Goal: Information Seeking & Learning: Learn about a topic

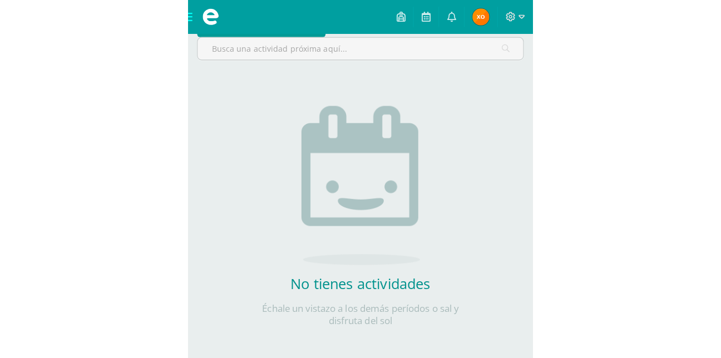
scroll to position [95, 0]
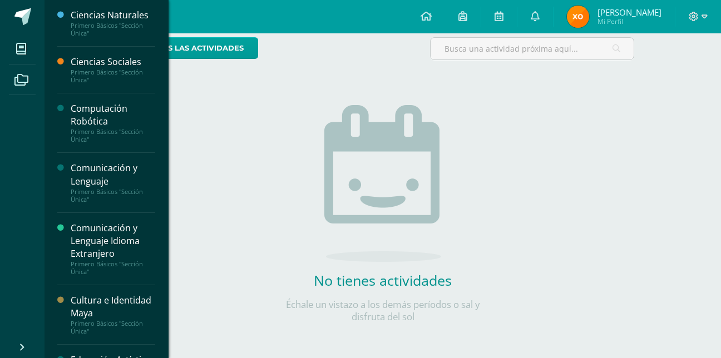
click at [38, 46] on li "Mis cursos" at bounding box center [22, 48] width 45 height 31
click at [17, 50] on icon at bounding box center [21, 48] width 10 height 11
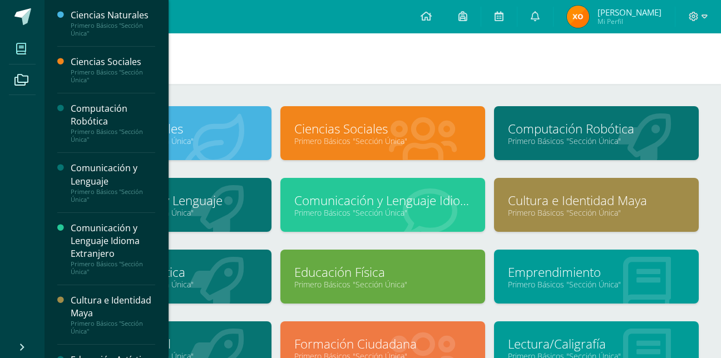
click at [574, 208] on link "Primero Básicos "Sección Única"" at bounding box center [596, 213] width 177 height 11
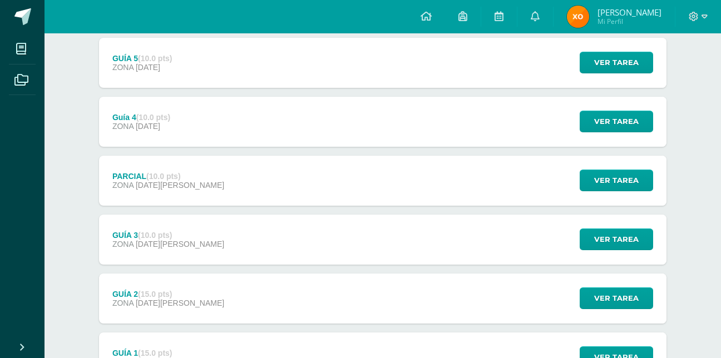
scroll to position [246, 0]
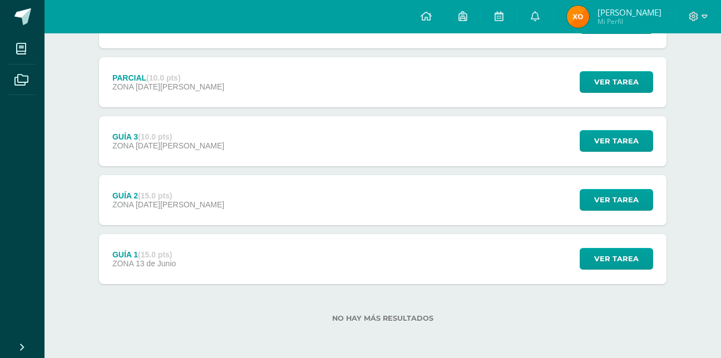
click at [181, 280] on div "GUÍA 1 (15.0 pts) ZONA [DATE][PERSON_NAME]" at bounding box center [144, 259] width 90 height 50
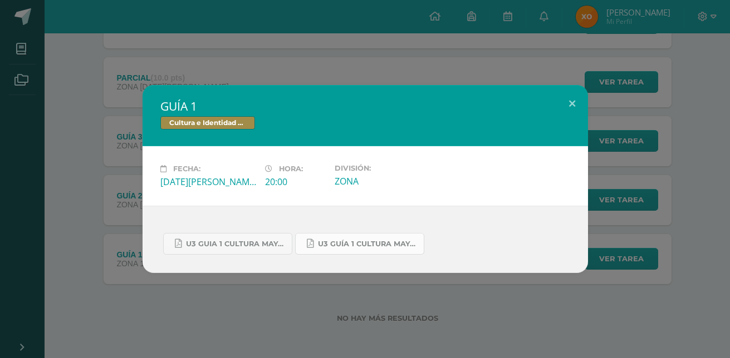
click at [314, 235] on link "U3 GUÍA 1 CULTURA MAYA BASICOS.pdf" at bounding box center [359, 244] width 129 height 22
click at [238, 240] on span "U3 GUIA 1 CULTURA MAYA BASICOS.pdf" at bounding box center [236, 244] width 100 height 9
click at [577, 103] on button at bounding box center [572, 104] width 32 height 38
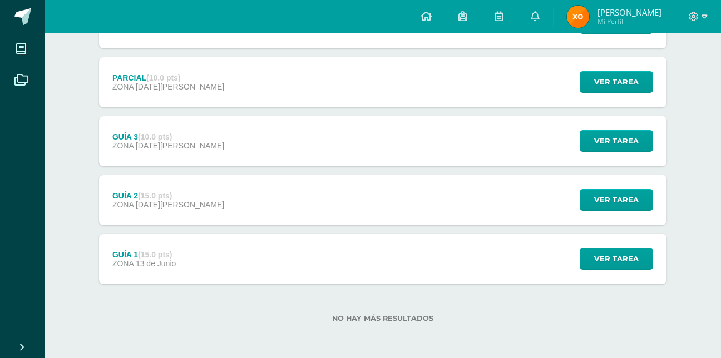
click at [469, 191] on div "GUÍA 2 (15.0 pts) ZONA [DATE][PERSON_NAME] Ver tarea GUÍA 2 Cultura e Identidad…" at bounding box center [383, 200] width 568 height 50
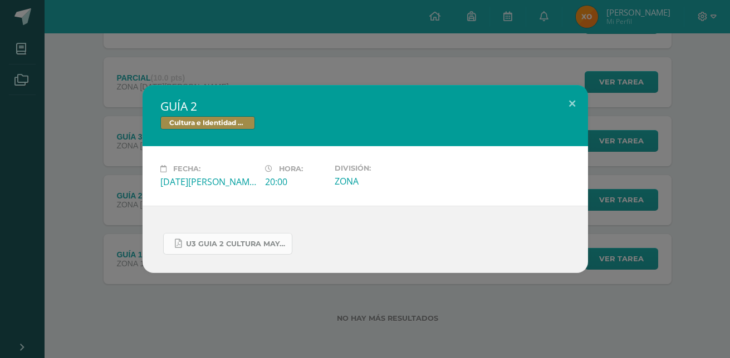
click at [238, 244] on span "U3 GUIA 2 CULTURA MAYA BASICOS.pdf" at bounding box center [236, 244] width 100 height 9
click at [569, 101] on button at bounding box center [572, 104] width 32 height 38
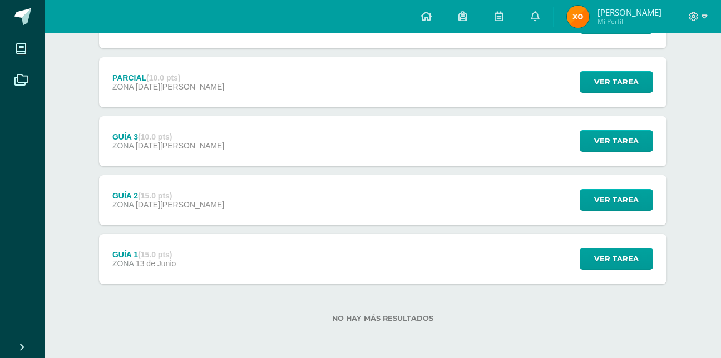
click at [528, 140] on div "GUÍA 3 (10.0 pts) ZONA [DATE][PERSON_NAME] Ver tarea GUÍA 3 Cultura e Identidad…" at bounding box center [383, 141] width 568 height 50
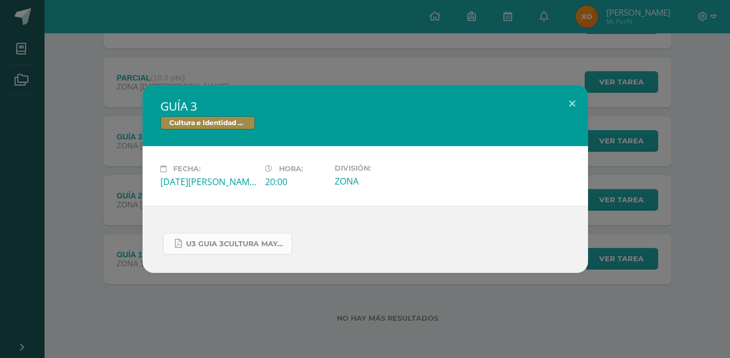
click at [251, 243] on span "U3 GUIA 3CULTURA MAYA BASICOS.pdf" at bounding box center [236, 244] width 100 height 9
click at [572, 102] on button at bounding box center [572, 104] width 32 height 38
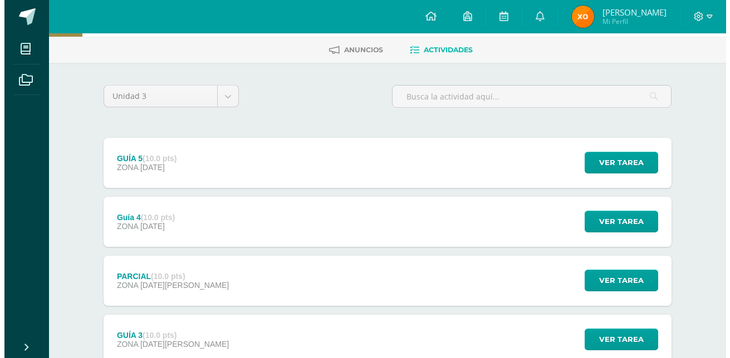
scroll to position [43, 0]
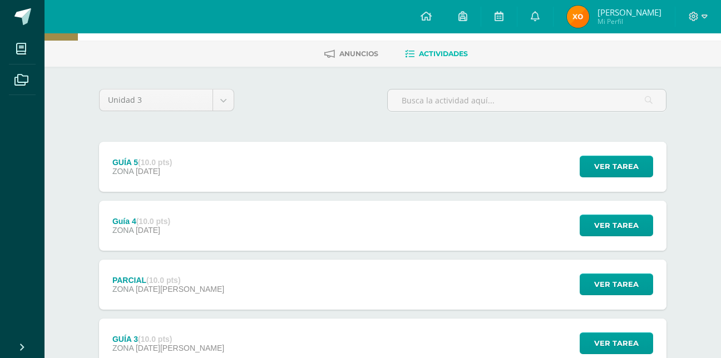
click at [241, 228] on div "Guía 4 (10.0 pts) ZONA [DATE] Ver tarea Guía 4 Cultura e Identidad [PERSON_NAME…" at bounding box center [383, 226] width 568 height 50
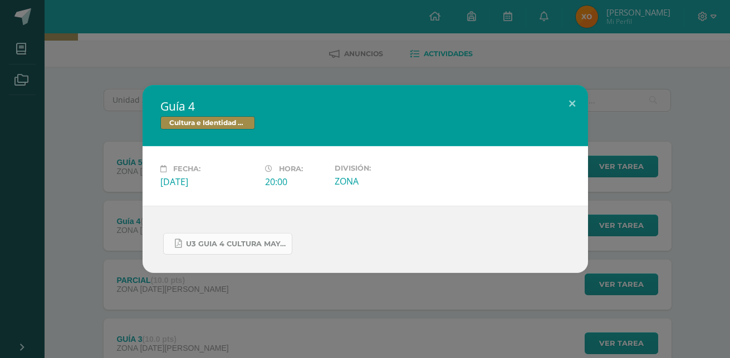
click at [228, 240] on span "U3 GUIA 4 CULTURA MAYA BASICOS.pdf" at bounding box center [236, 244] width 100 height 9
